Goal: Information Seeking & Learning: Learn about a topic

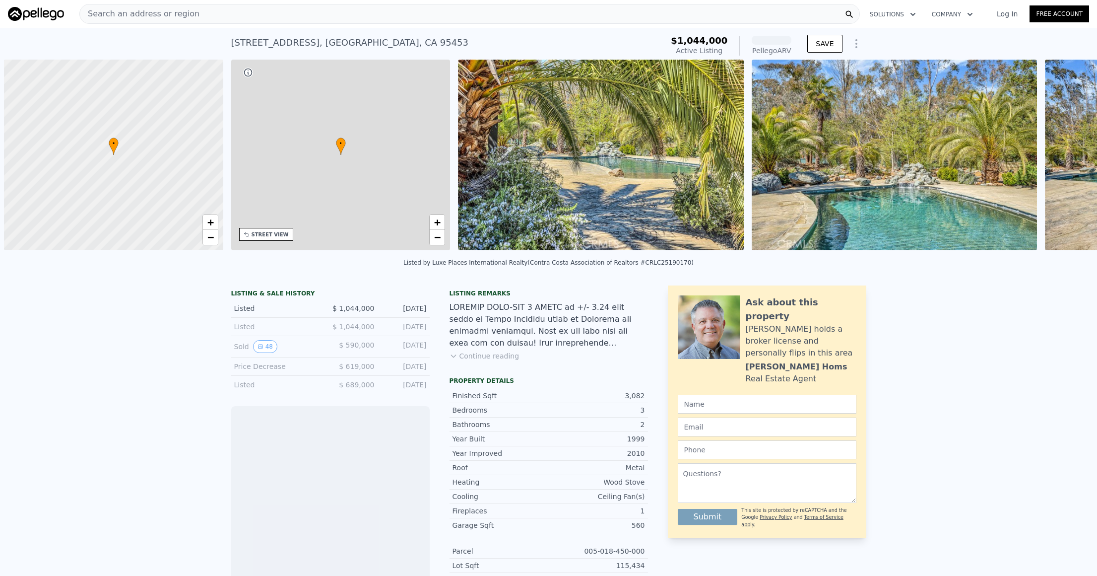
scroll to position [0, 4]
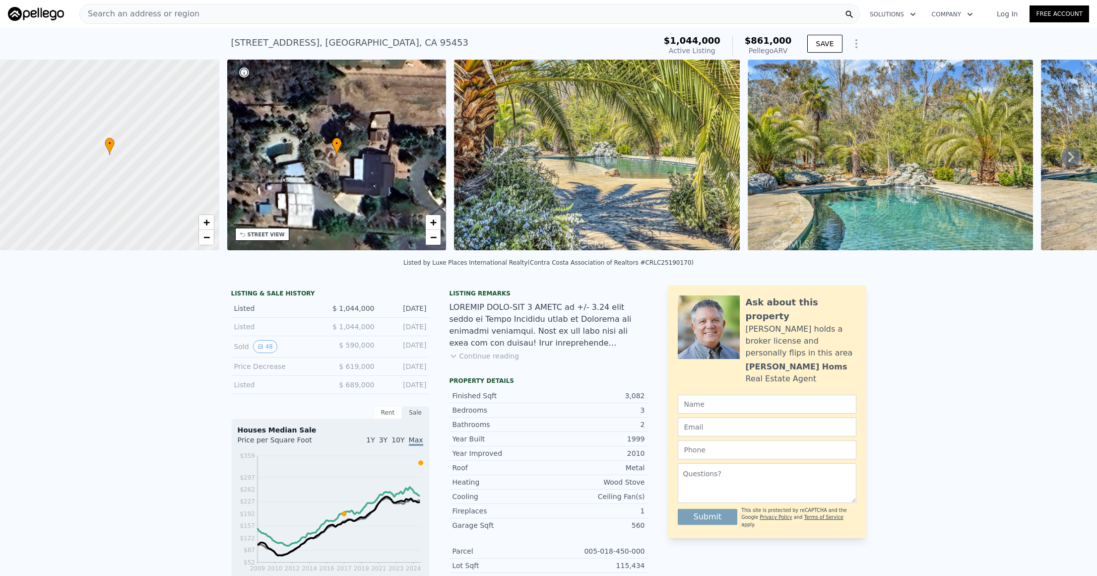
click at [171, 13] on span "Search an address or region" at bounding box center [140, 14] width 120 height 12
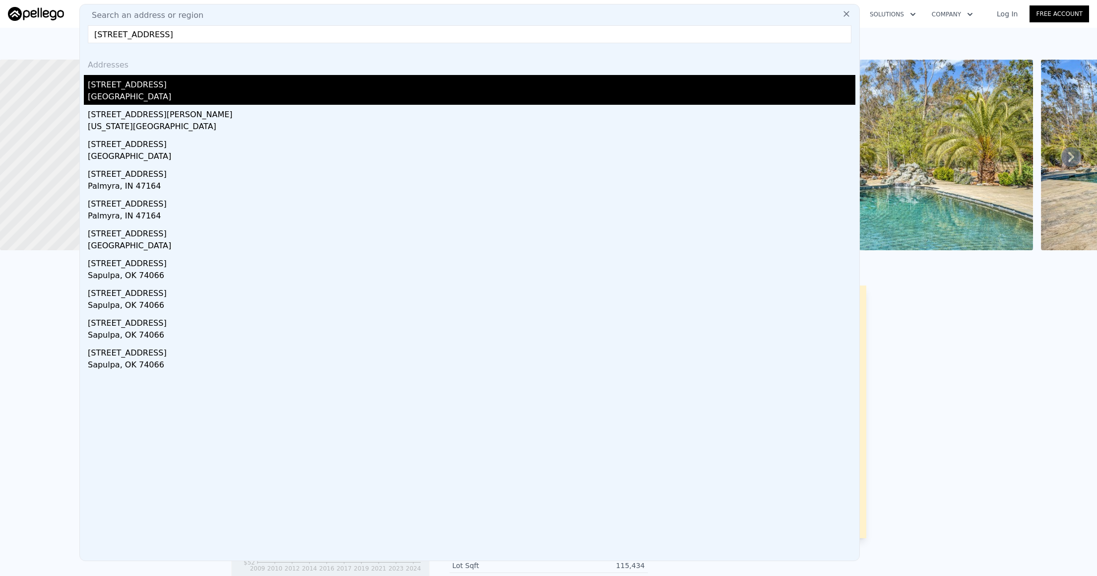
type input "[STREET_ADDRESS]"
click at [117, 94] on div "[GEOGRAPHIC_DATA]" at bounding box center [472, 98] width 768 height 14
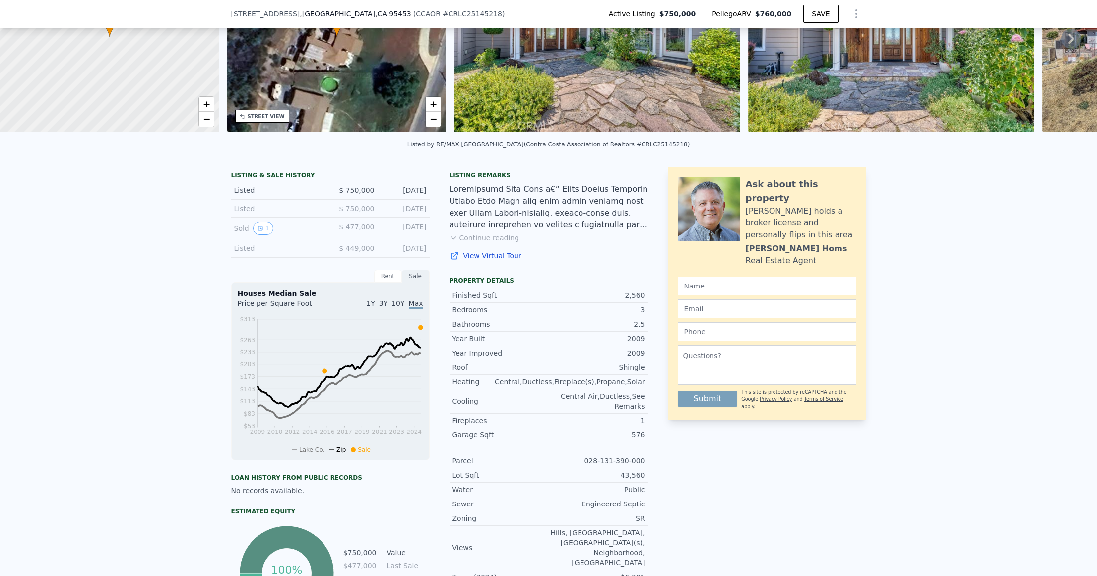
scroll to position [216, 0]
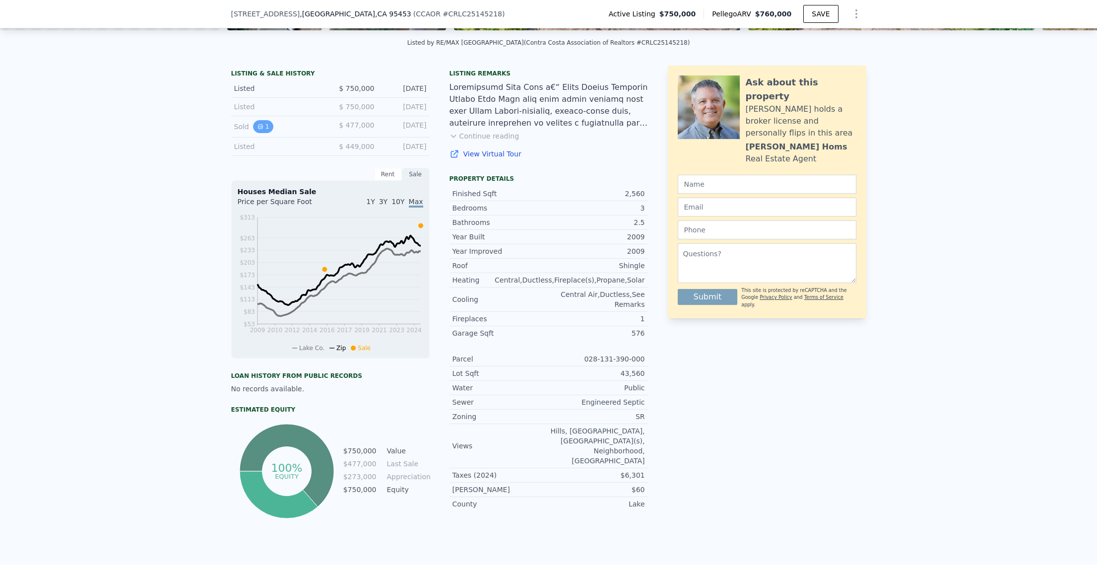
click at [263, 133] on button "1" at bounding box center [263, 126] width 21 height 13
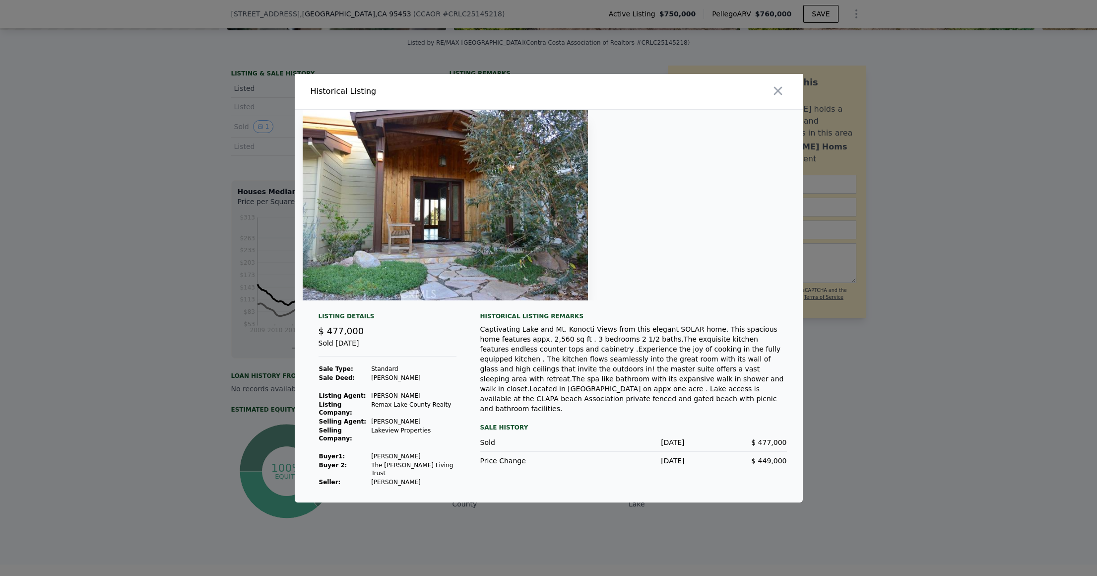
click at [478, 226] on img at bounding box center [446, 205] width 286 height 191
click at [367, 141] on img at bounding box center [446, 205] width 286 height 191
click at [783, 88] on icon "button" at bounding box center [778, 91] width 14 height 14
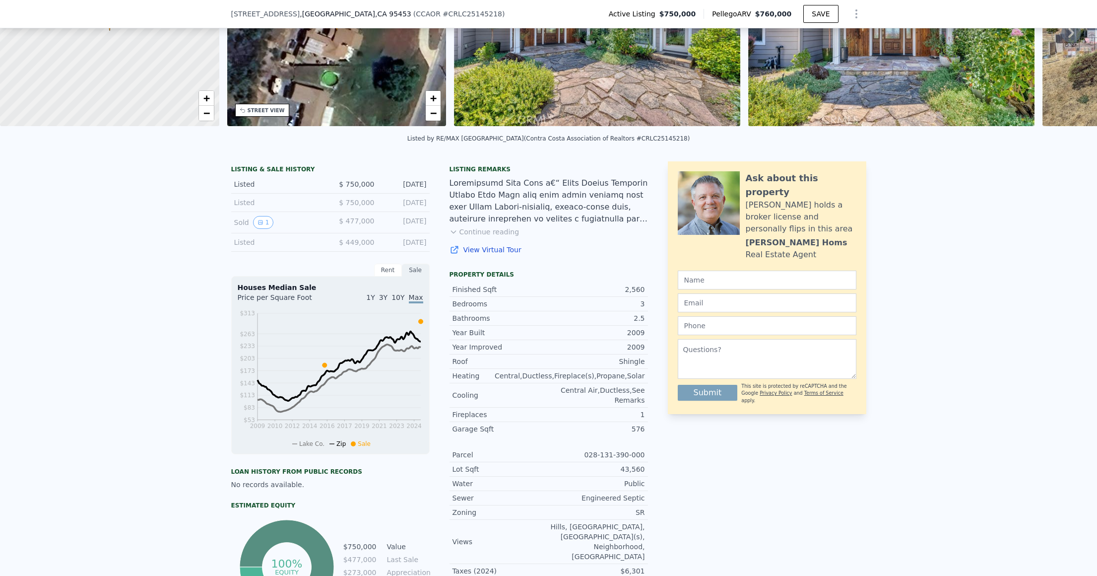
scroll to position [0, 0]
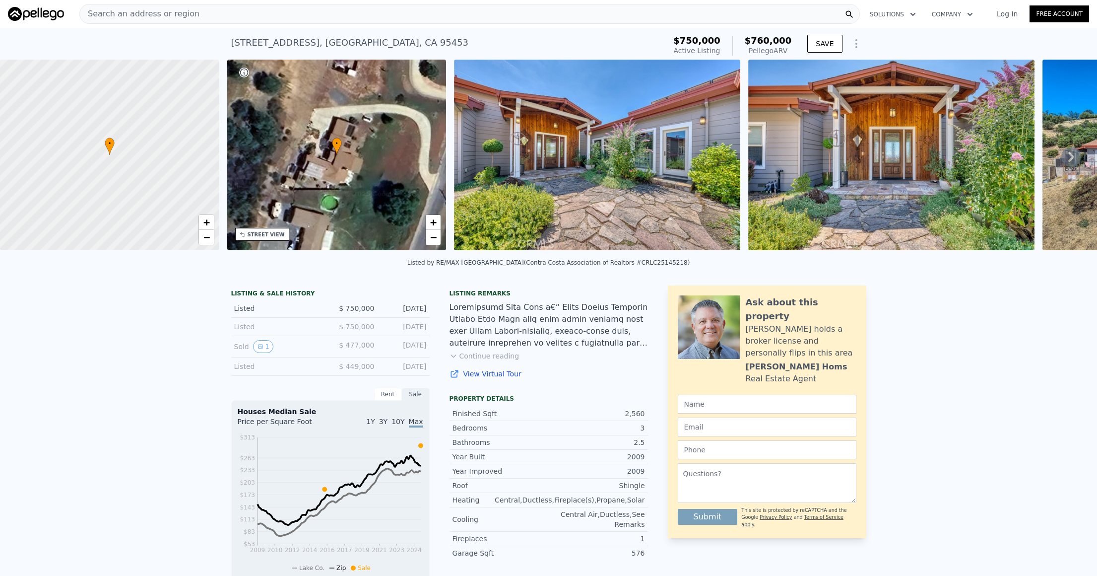
click at [407, 47] on div "[STREET_ADDRESS] Active at $750k (~ARV $760k )" at bounding box center [446, 46] width 431 height 28
click at [168, 12] on span "Search an address or region" at bounding box center [140, 14] width 120 height 12
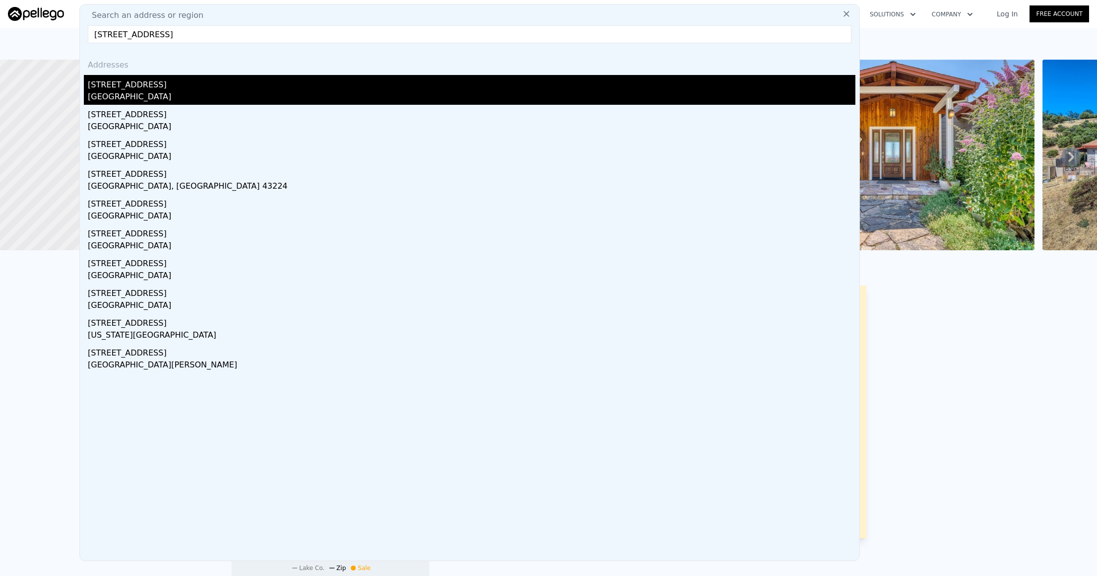
type input "[STREET_ADDRESS]"
click at [125, 96] on div "[GEOGRAPHIC_DATA]" at bounding box center [472, 98] width 768 height 14
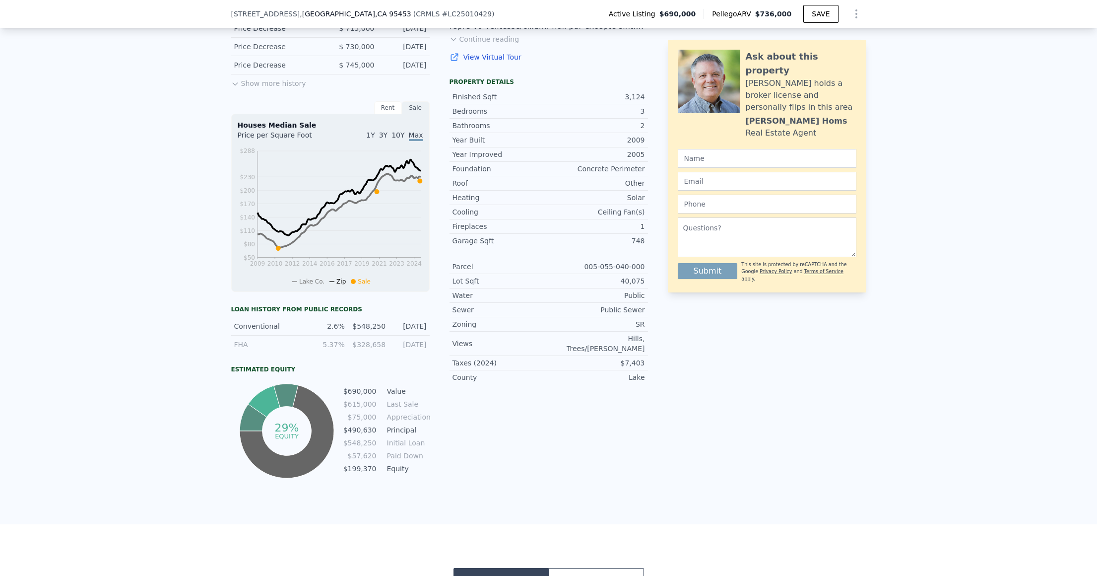
scroll to position [262, 0]
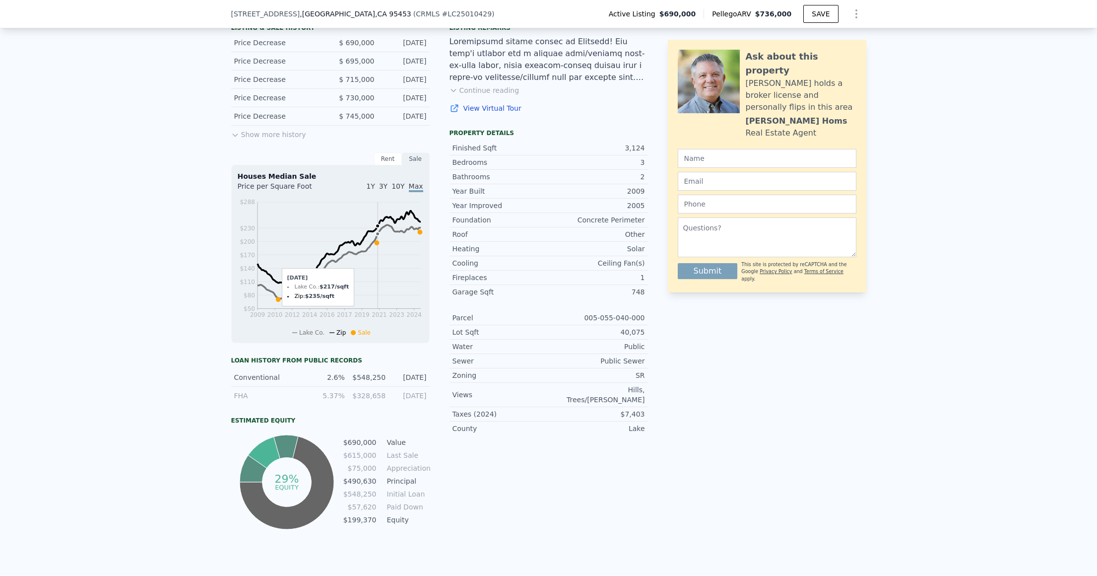
click at [374, 245] on icon at bounding box center [376, 243] width 4 height 4
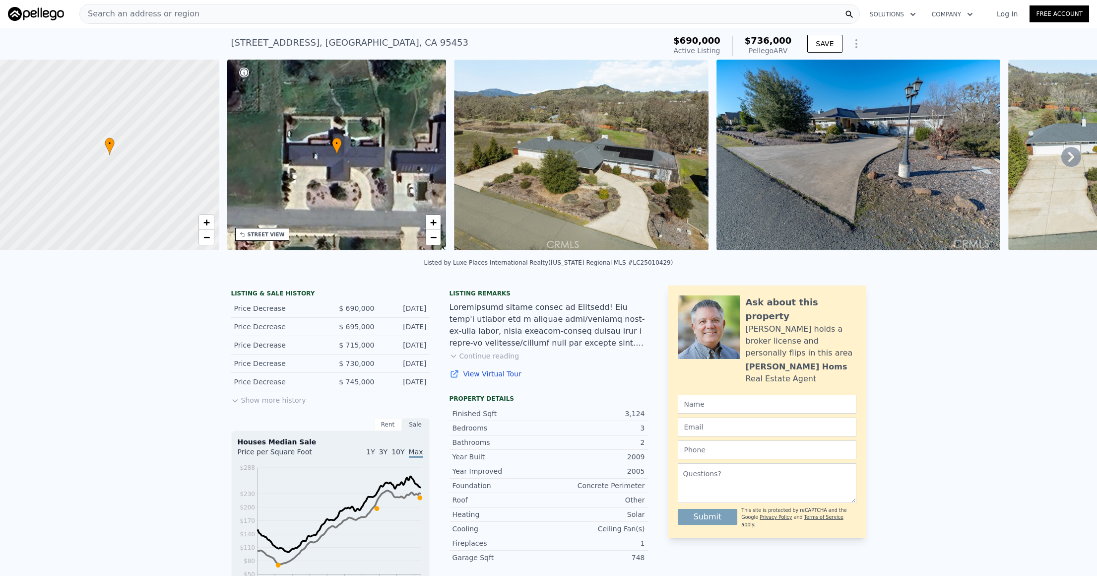
scroll to position [12, 0]
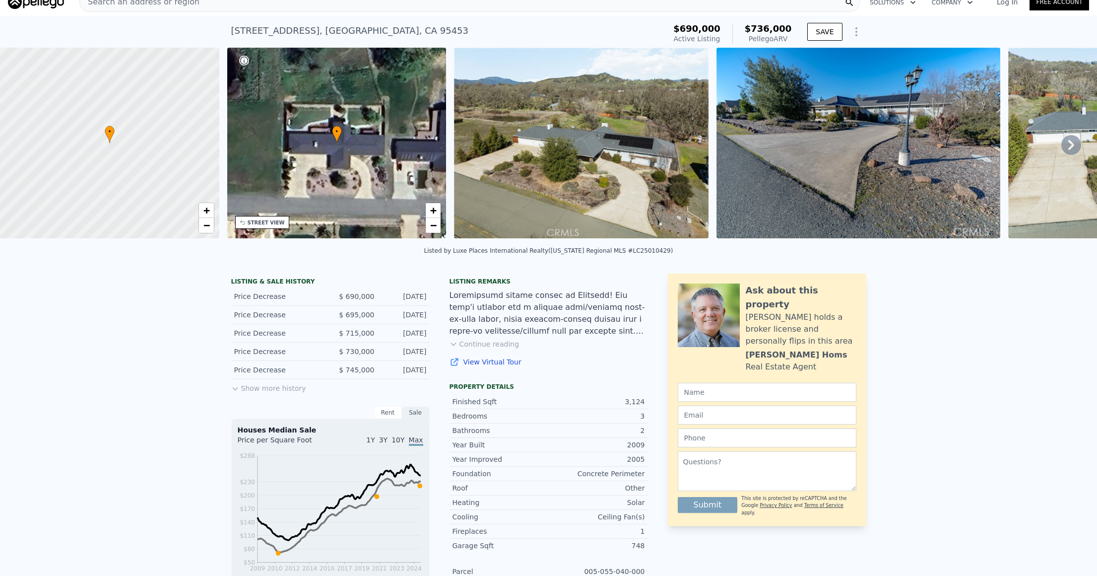
click at [484, 349] on button "Continue reading" at bounding box center [485, 344] width 70 height 10
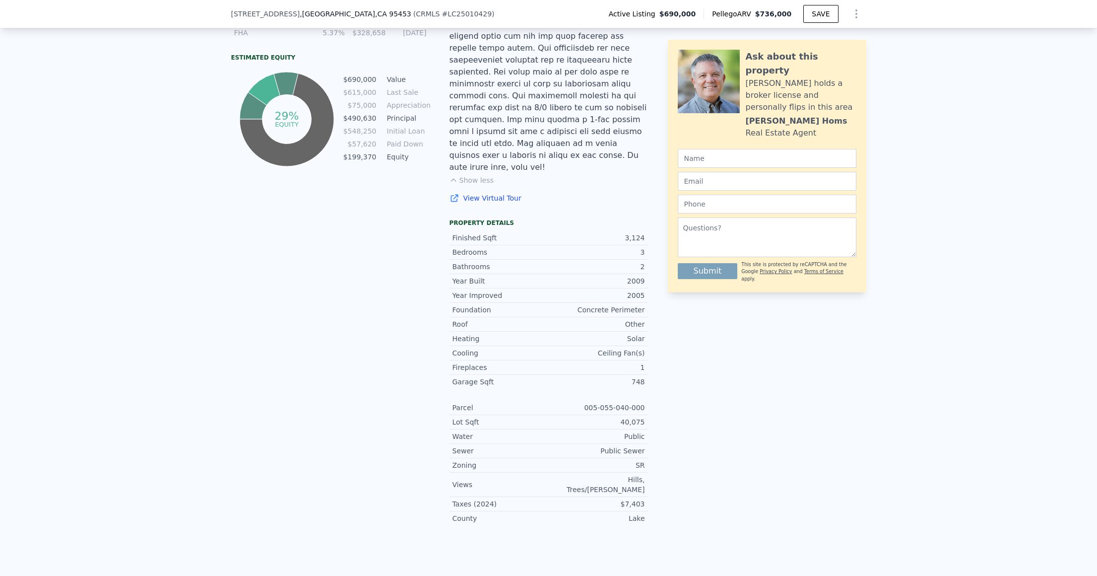
scroll to position [159, 0]
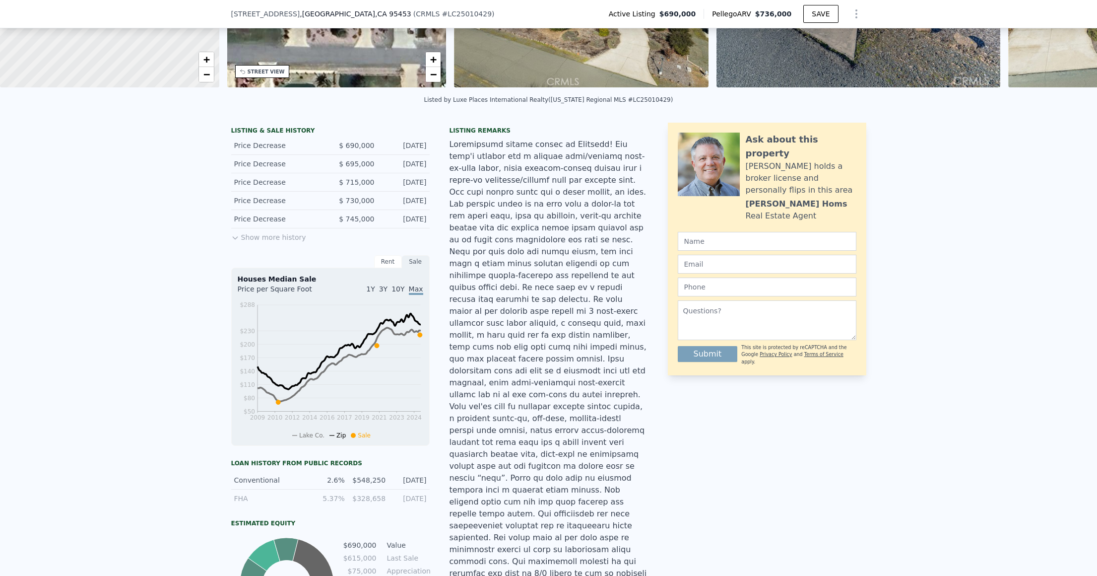
click at [308, 14] on span ", [GEOGRAPHIC_DATA]" at bounding box center [355, 14] width 111 height 10
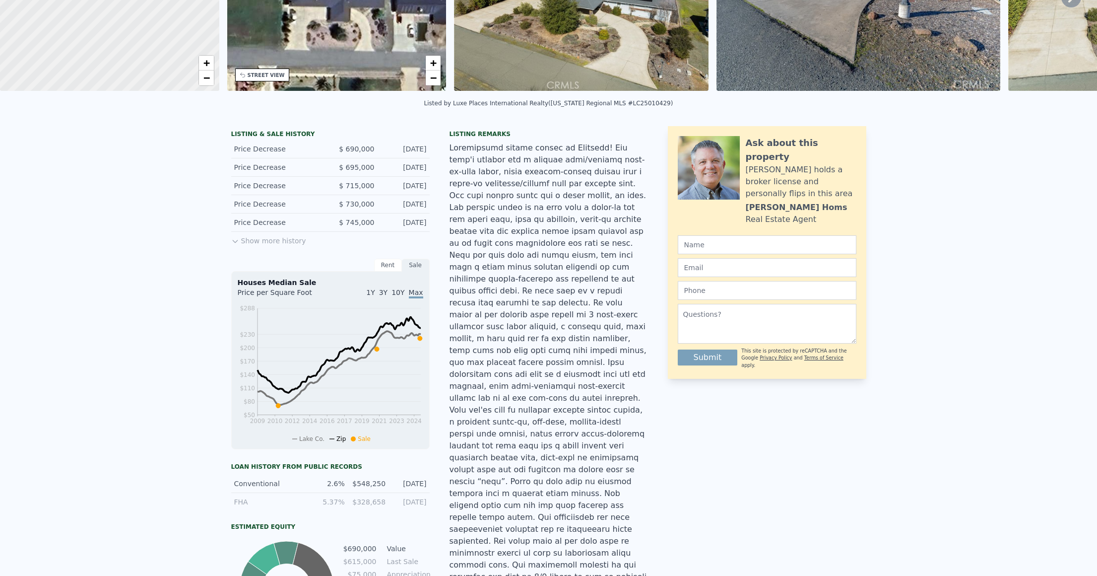
scroll to position [0, 0]
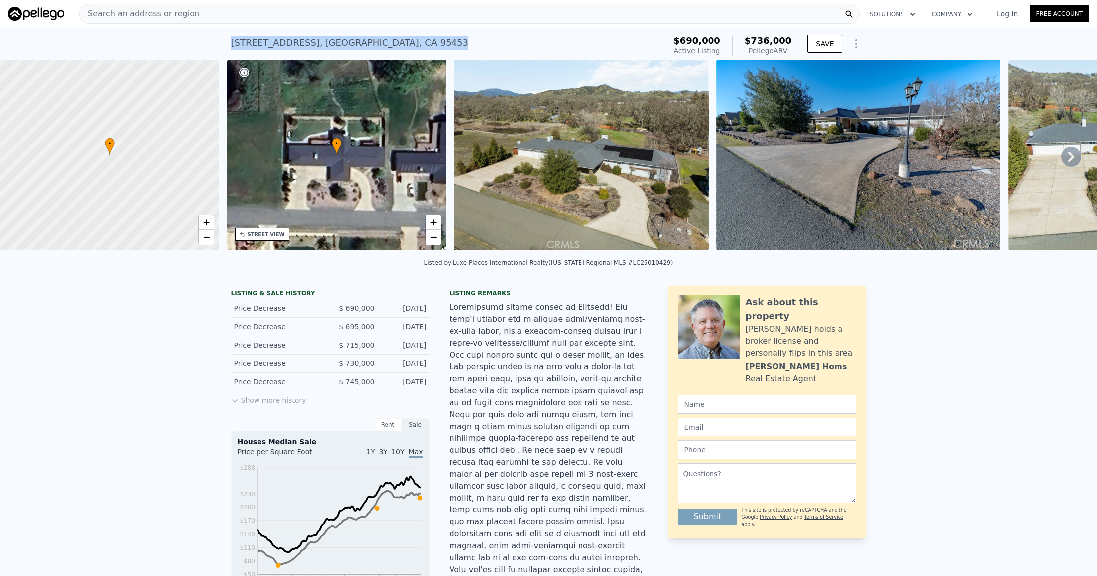
drag, startPoint x: 415, startPoint y: 40, endPoint x: 216, endPoint y: 46, distance: 199.1
click at [209, 39] on div "[STREET_ADDRESS] Active at $690k (~ARV $736k ) $690,000 Active Listing $736,000…" at bounding box center [548, 44] width 1097 height 32
click at [319, 47] on div "[STREET_ADDRESS]" at bounding box center [350, 43] width 238 height 14
click at [427, 34] on div "[STREET_ADDRESS] Active at $690k (~ARV $736k )" at bounding box center [446, 46] width 431 height 28
click at [423, 45] on div "[STREET_ADDRESS] Active at $690k (~ARV $736k )" at bounding box center [446, 46] width 431 height 28
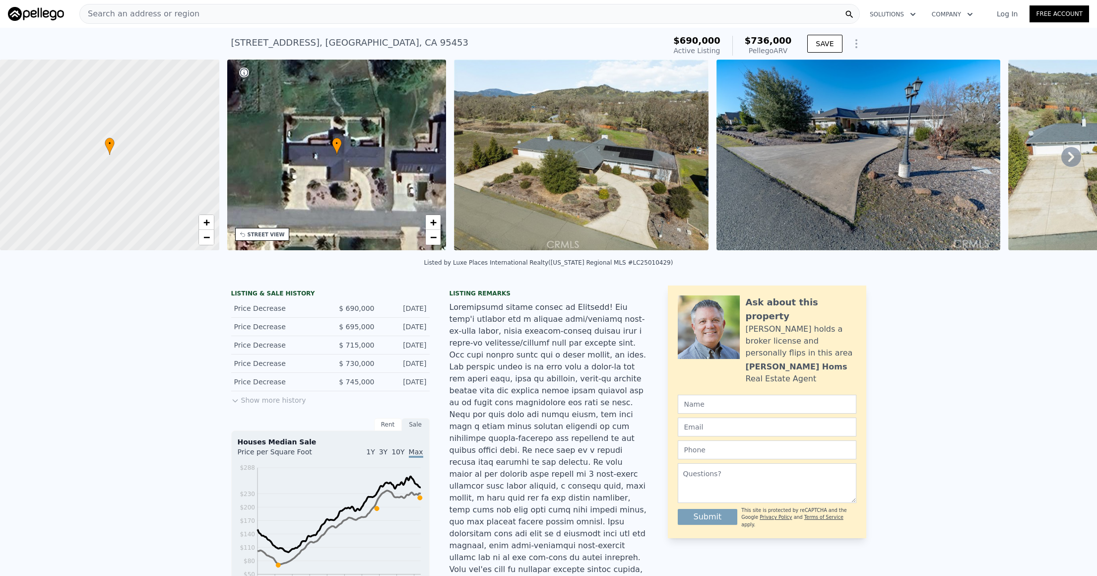
click at [423, 45] on div "[STREET_ADDRESS] Active at $690k (~ARV $736k )" at bounding box center [446, 46] width 431 height 28
click at [154, 14] on span "Search an address or region" at bounding box center [140, 14] width 120 height 12
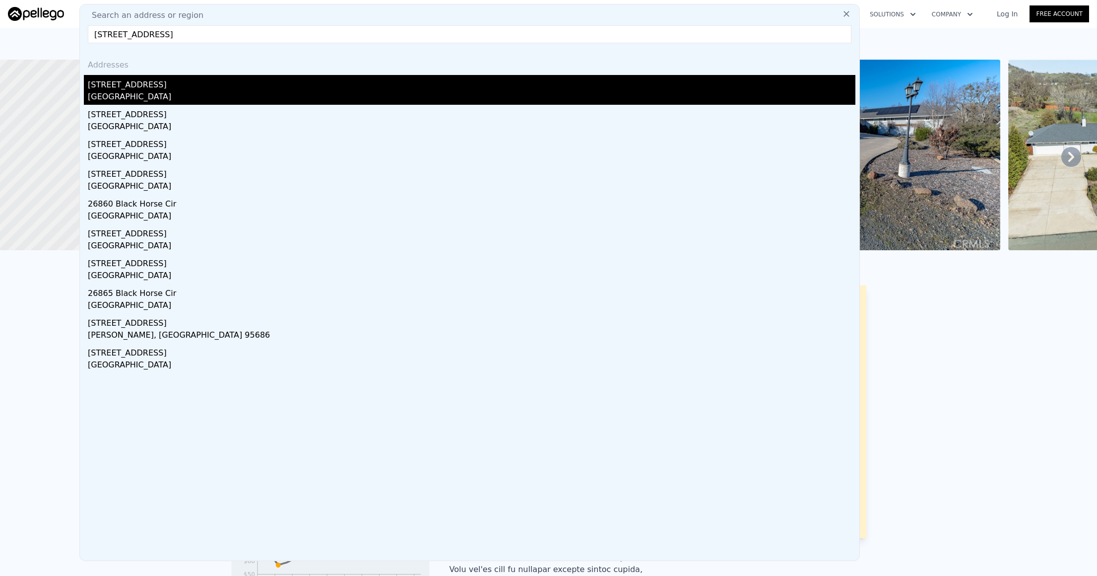
type input "[STREET_ADDRESS]"
click at [129, 94] on div "[GEOGRAPHIC_DATA]" at bounding box center [472, 98] width 768 height 14
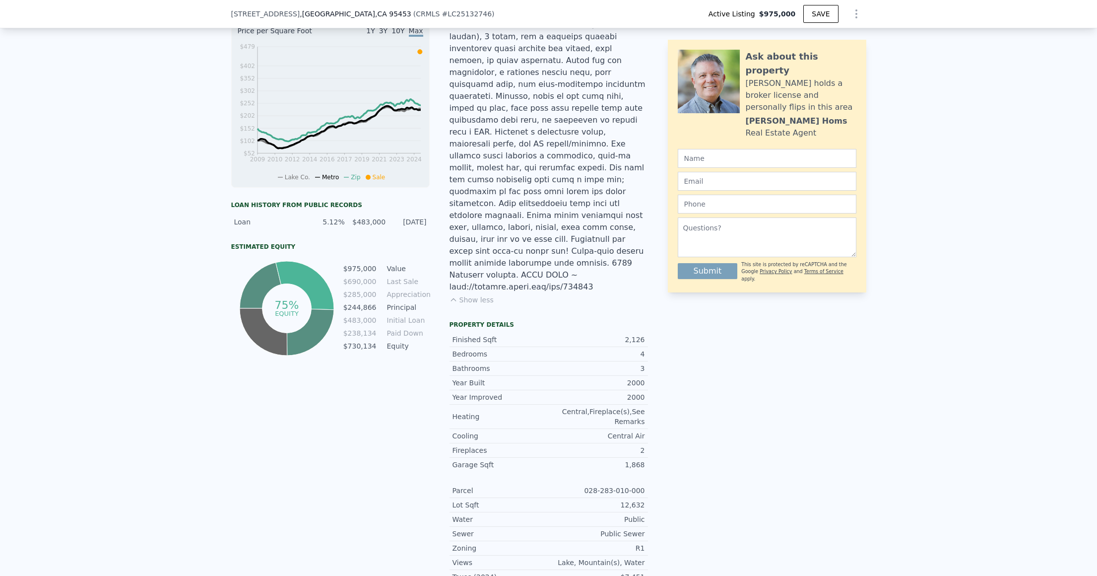
scroll to position [338, 0]
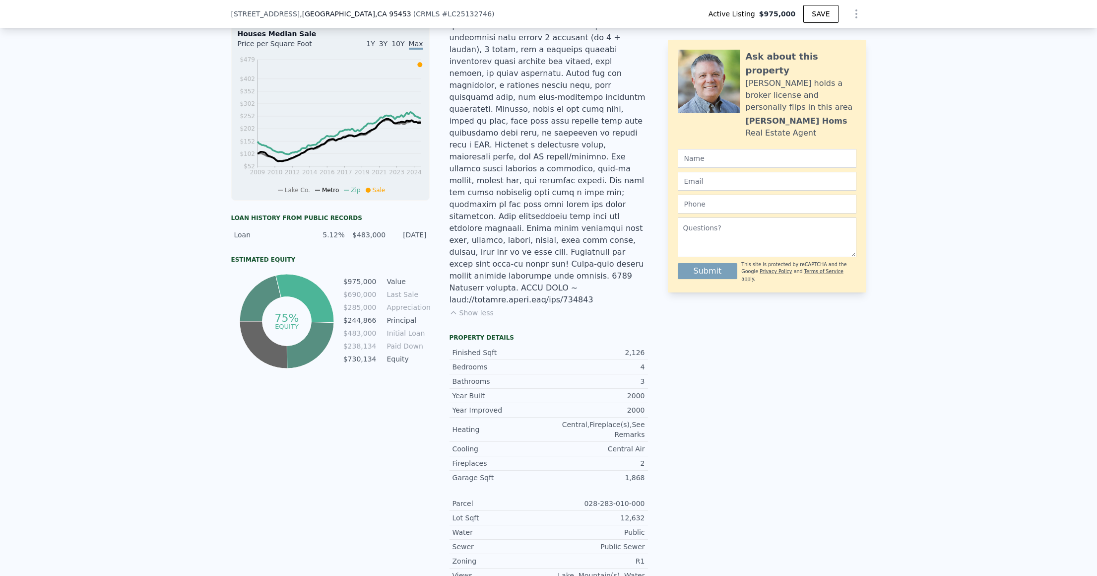
click at [498, 260] on div at bounding box center [549, 132] width 199 height 345
drag, startPoint x: 583, startPoint y: 259, endPoint x: 446, endPoint y: 257, distance: 137.5
click at [450, 257] on div at bounding box center [549, 132] width 199 height 345
copy div "[URL][DOMAIN_NAME]"
